Goal: Check status: Check status

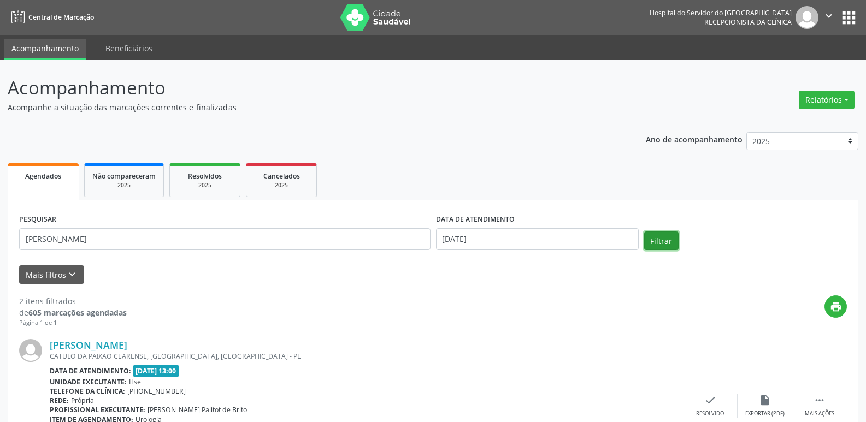
click at [654, 245] on button "Filtrar" at bounding box center [661, 241] width 34 height 19
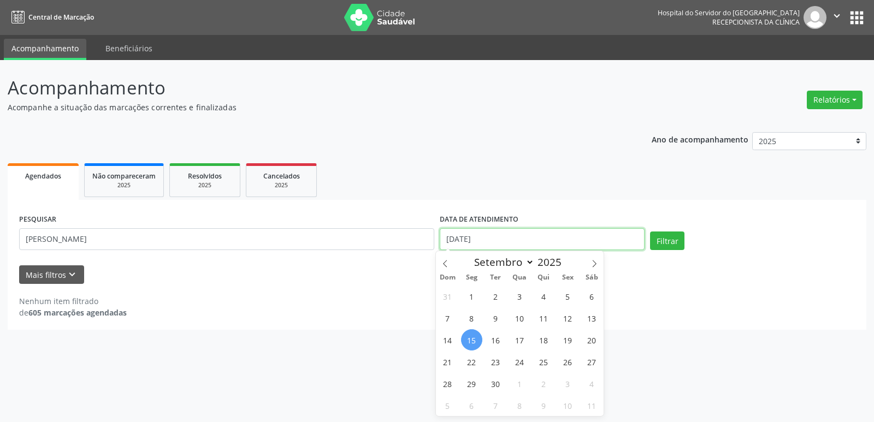
drag, startPoint x: 501, startPoint y: 242, endPoint x: 412, endPoint y: 232, distance: 89.1
click at [412, 232] on div "PESQUISAR [PERSON_NAME] DATA DE ATENDIMENTO [DATE] Filtrar" at bounding box center [437, 235] width 842 height 46
click at [668, 243] on button "Filtrar" at bounding box center [667, 241] width 34 height 19
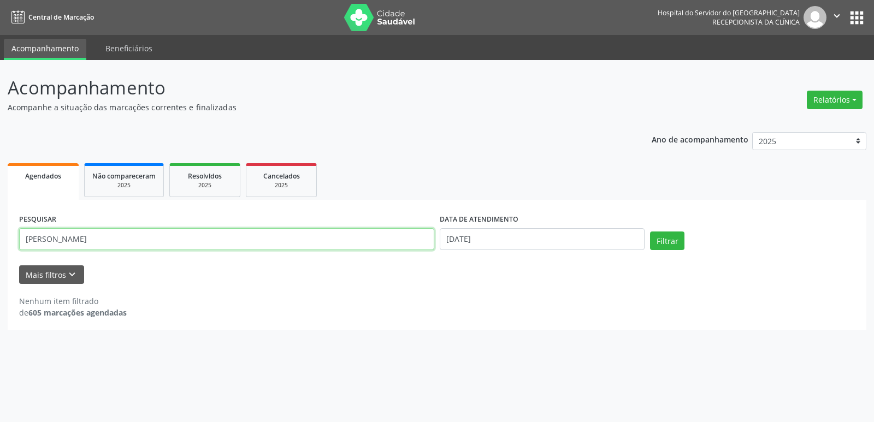
click at [261, 236] on input "[PERSON_NAME]" at bounding box center [226, 239] width 415 height 22
type input "[PERSON_NAME]"
click at [665, 244] on button "Filtrar" at bounding box center [667, 241] width 34 height 19
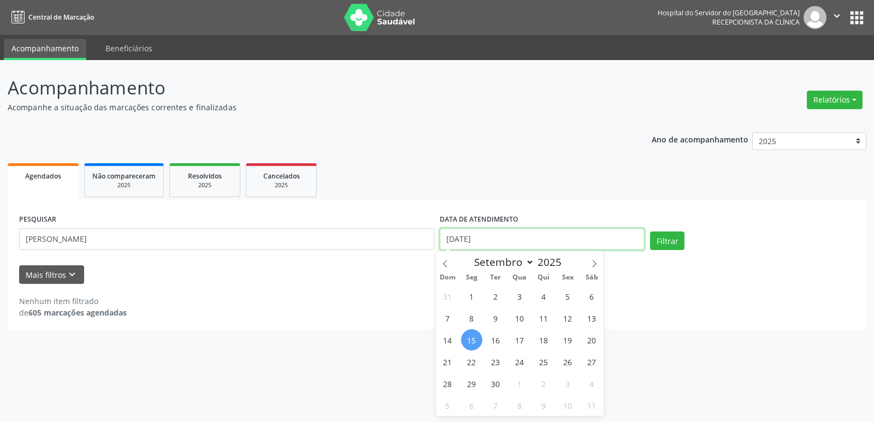
drag, startPoint x: 499, startPoint y: 246, endPoint x: 437, endPoint y: 239, distance: 62.2
click at [437, 239] on div "DATA DE ATENDIMENTO [DATE]" at bounding box center [542, 235] width 210 height 46
click at [677, 248] on button "Filtrar" at bounding box center [667, 241] width 34 height 19
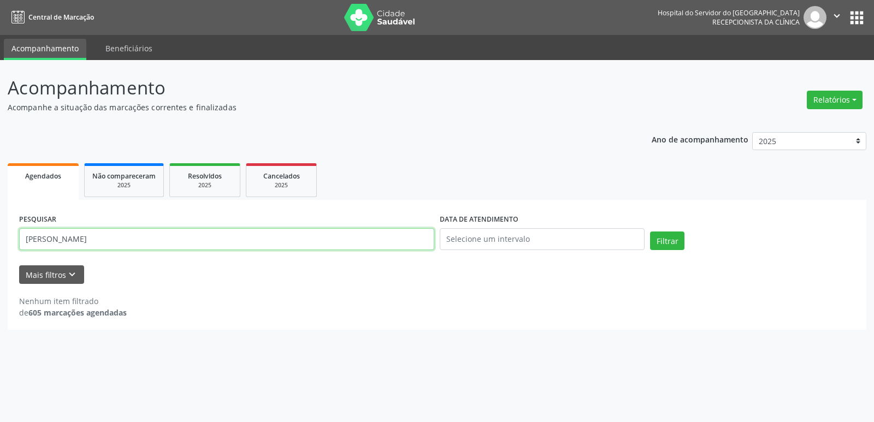
click at [103, 234] on input "[PERSON_NAME]" at bounding box center [226, 239] width 415 height 22
type input "a"
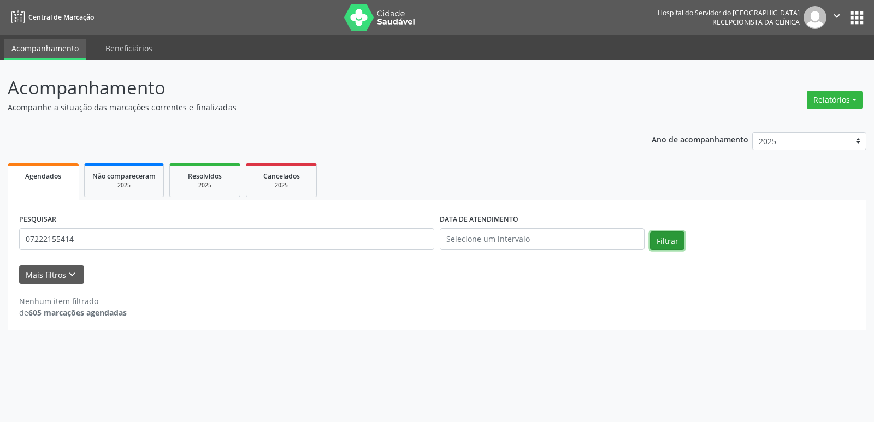
drag, startPoint x: 674, startPoint y: 240, endPoint x: 646, endPoint y: 249, distance: 29.2
click at [673, 240] on button "Filtrar" at bounding box center [667, 241] width 34 height 19
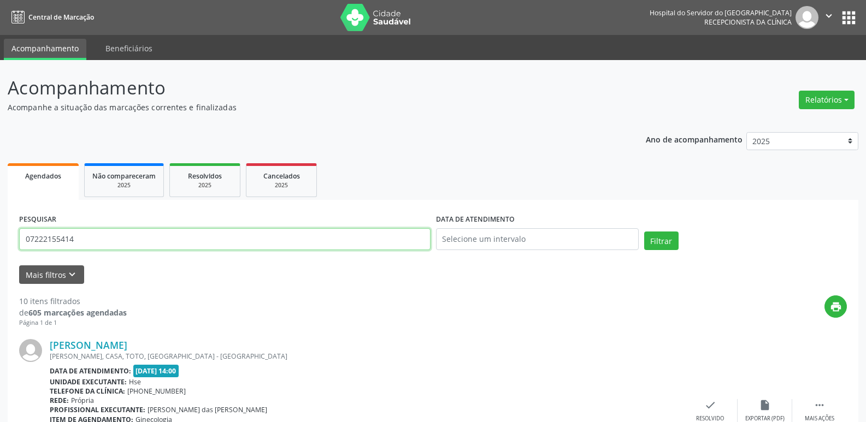
click at [195, 246] on input "07222155414" at bounding box center [225, 239] width 412 height 22
type input "0"
click at [657, 243] on button "Filtrar" at bounding box center [661, 241] width 34 height 19
click at [205, 245] on input "04548685456" at bounding box center [225, 239] width 412 height 22
type input "0"
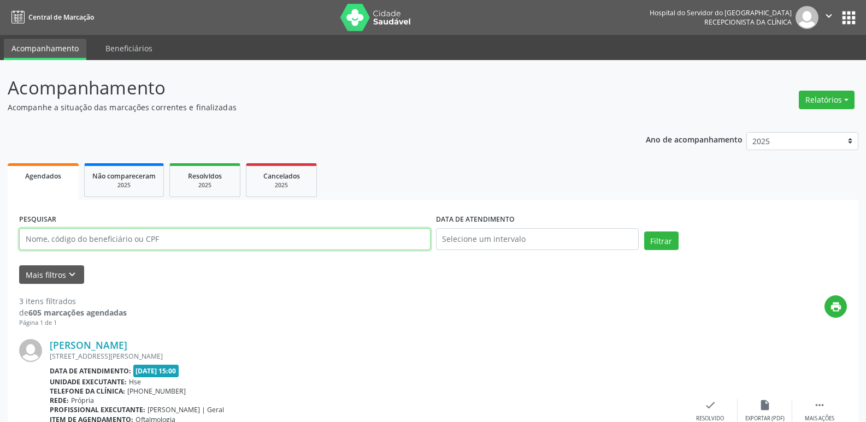
click at [205, 244] on input "text" at bounding box center [225, 239] width 412 height 22
click at [293, 236] on input "text" at bounding box center [225, 239] width 412 height 22
